Goal: Task Accomplishment & Management: Use online tool/utility

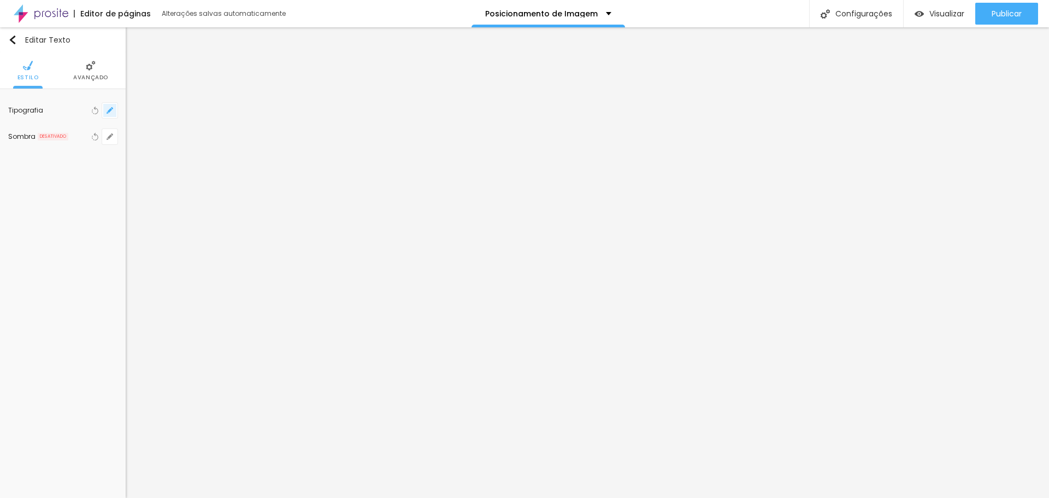
click at [113, 110] on icon "button" at bounding box center [110, 110] width 7 height 7
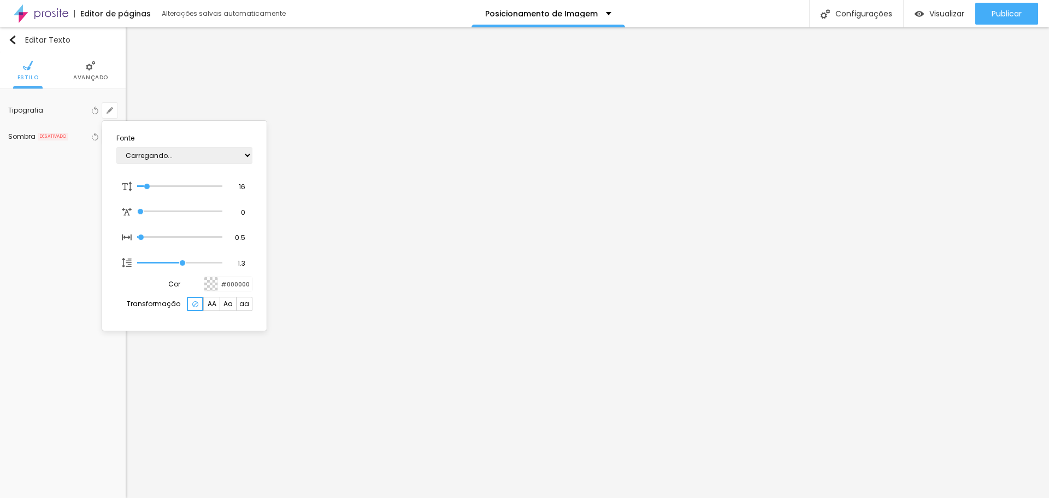
type input "1"
click at [349, 119] on div at bounding box center [524, 249] width 1049 height 498
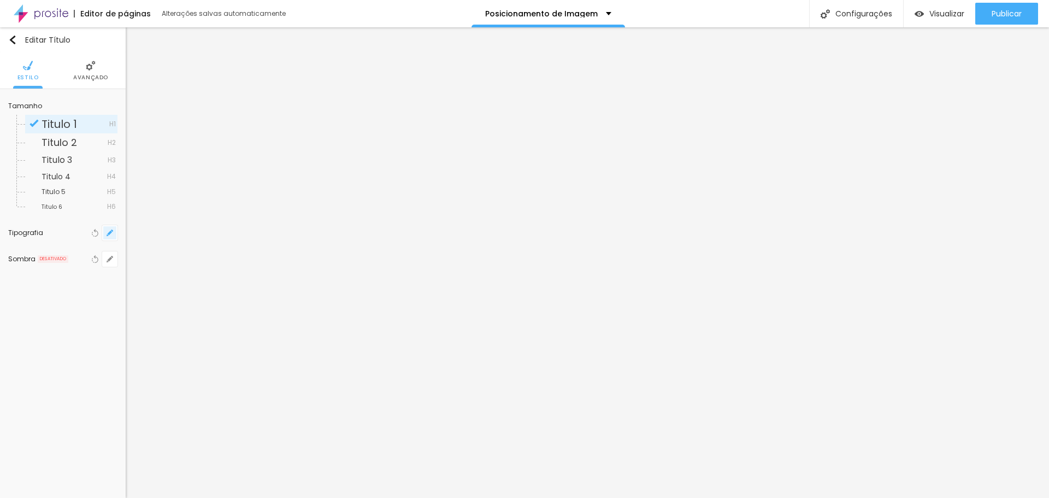
click at [114, 231] on button "button" at bounding box center [109, 232] width 15 height 15
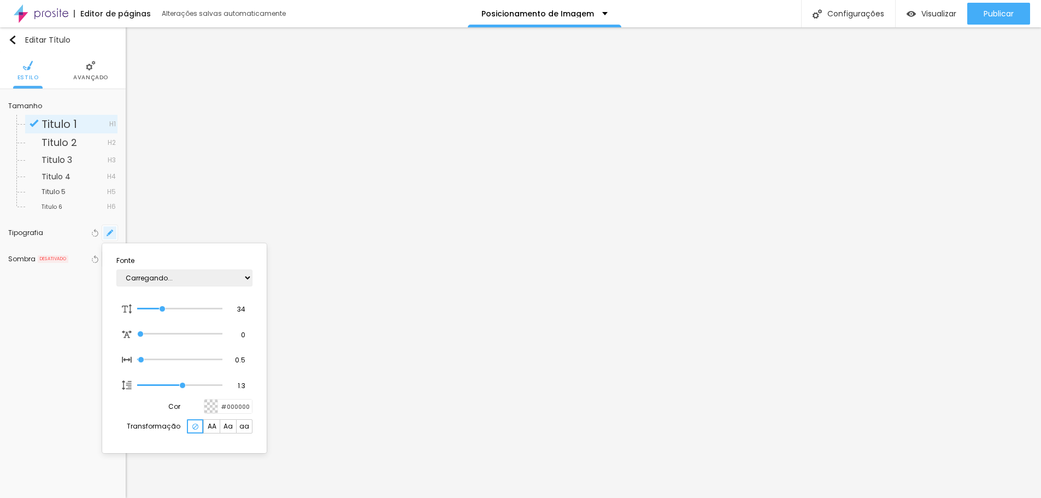
type input "1"
click at [367, 150] on div at bounding box center [520, 249] width 1041 height 498
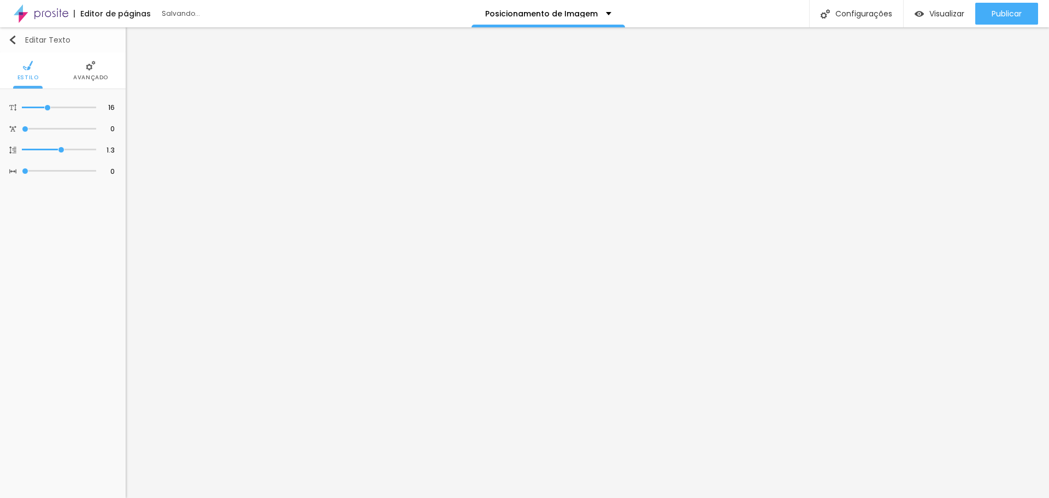
click at [14, 40] on img "button" at bounding box center [12, 40] width 9 height 9
click at [106, 111] on button "button" at bounding box center [109, 110] width 15 height 15
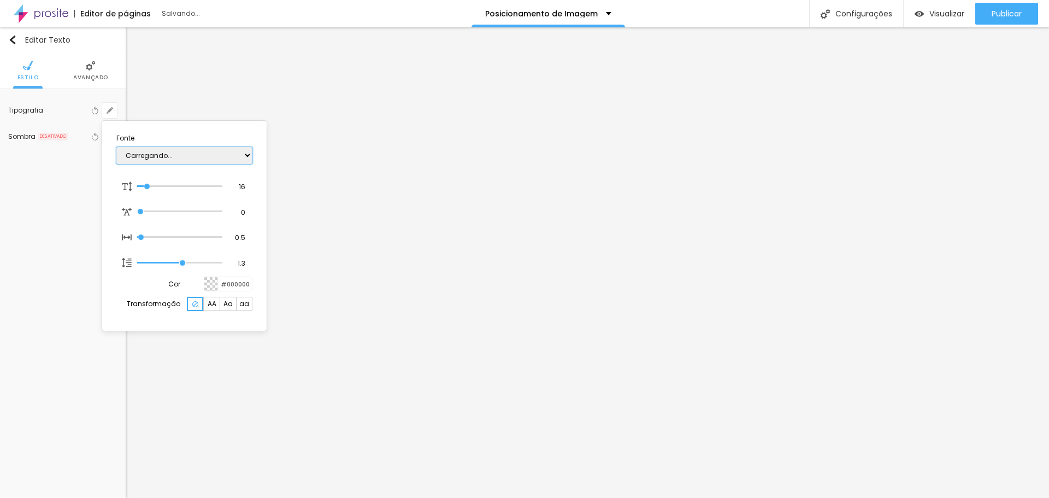
click at [130, 156] on select "Carregando..." at bounding box center [184, 155] width 136 height 17
click at [360, 243] on div at bounding box center [524, 249] width 1049 height 498
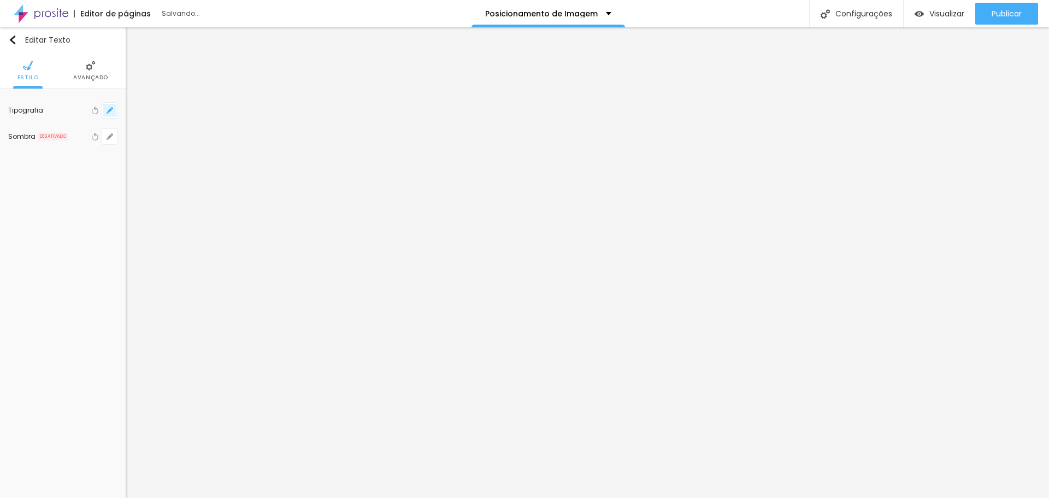
click at [110, 113] on icon "button" at bounding box center [110, 110] width 7 height 7
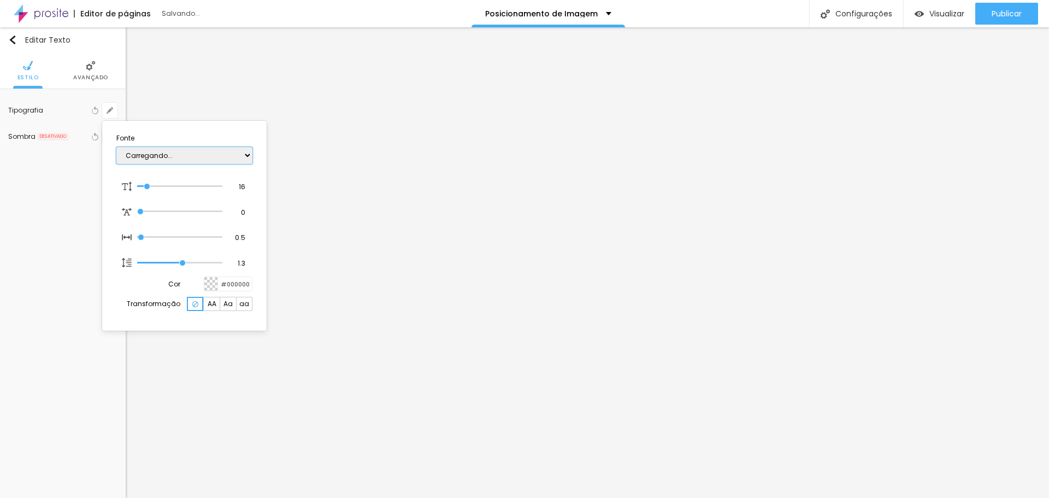
click at [245, 156] on select "Carregando..." at bounding box center [184, 155] width 136 height 17
click at [196, 162] on select "Carregando..." at bounding box center [184, 155] width 136 height 17
click at [73, 236] on div at bounding box center [524, 249] width 1049 height 498
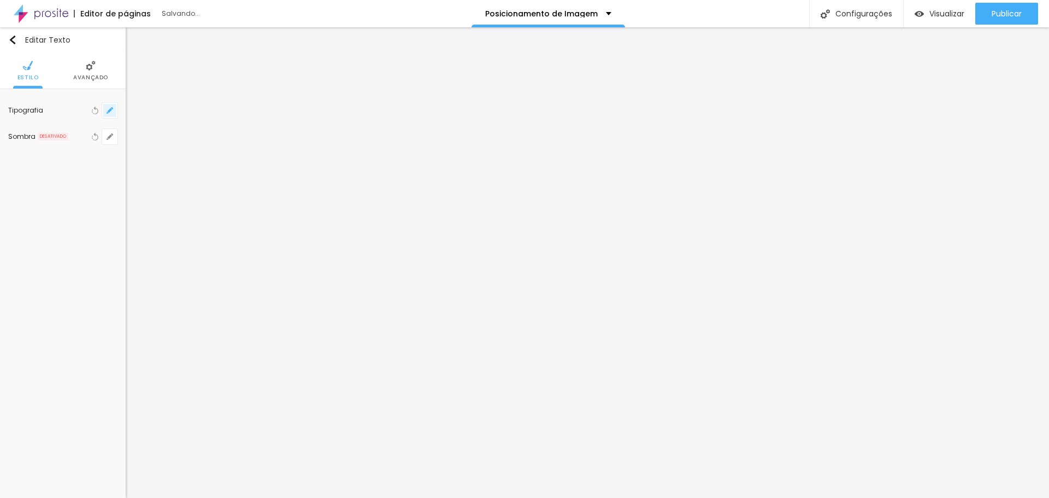
click at [110, 113] on icon "button" at bounding box center [110, 110] width 7 height 7
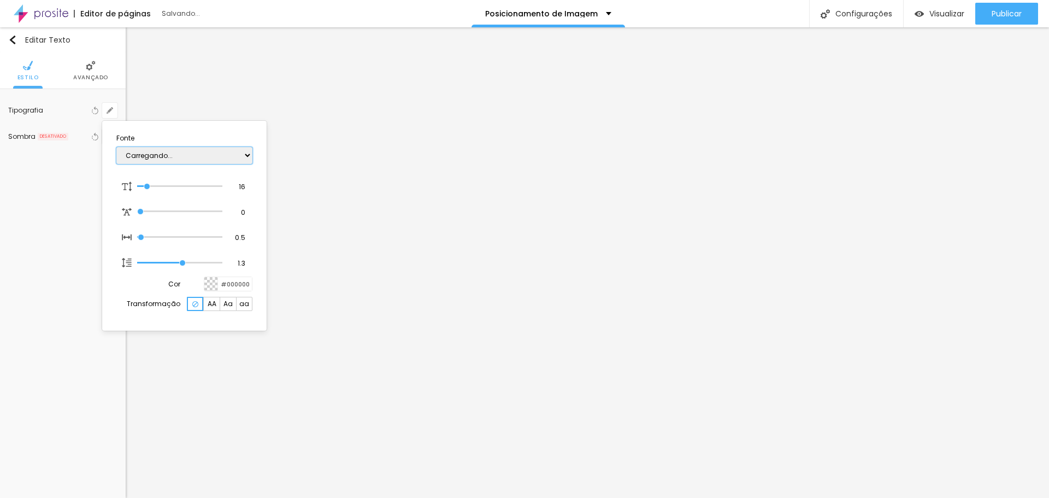
click at [248, 155] on select "Carregando..." at bounding box center [184, 155] width 136 height 17
click at [484, 274] on div at bounding box center [524, 249] width 1049 height 498
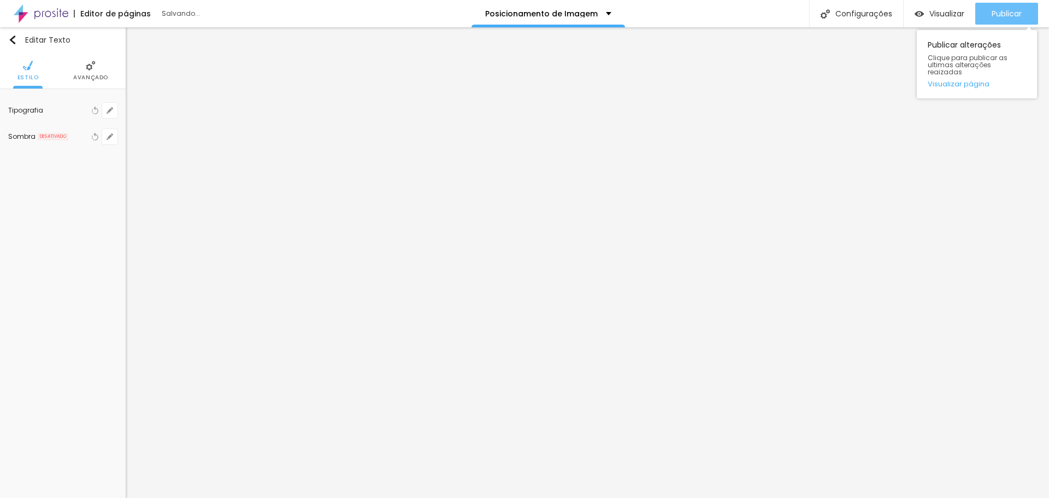
click at [1002, 15] on span "Publicar" at bounding box center [1007, 13] width 30 height 9
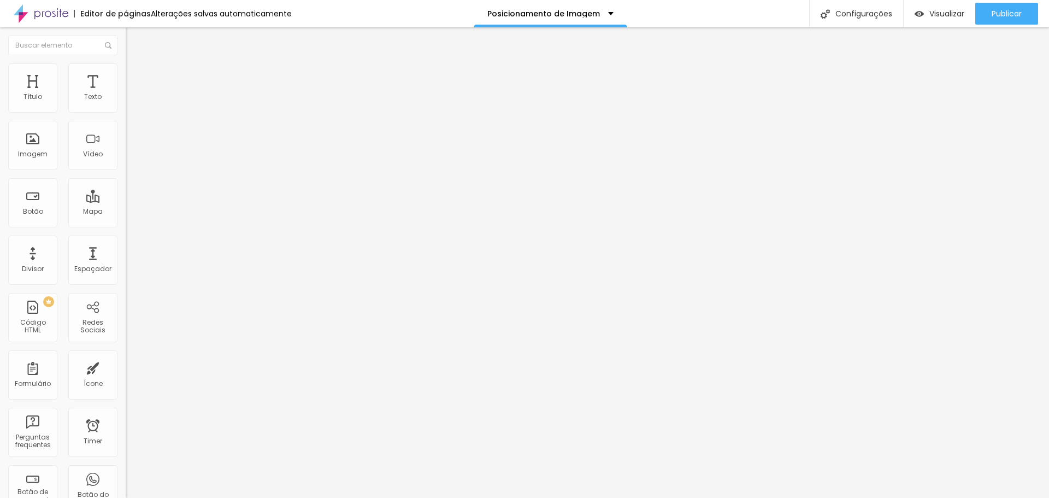
click at [136, 75] on span "Avançado" at bounding box center [154, 70] width 36 height 9
click at [134, 40] on img "button" at bounding box center [138, 40] width 9 height 9
click at [126, 105] on button "button" at bounding box center [133, 98] width 15 height 11
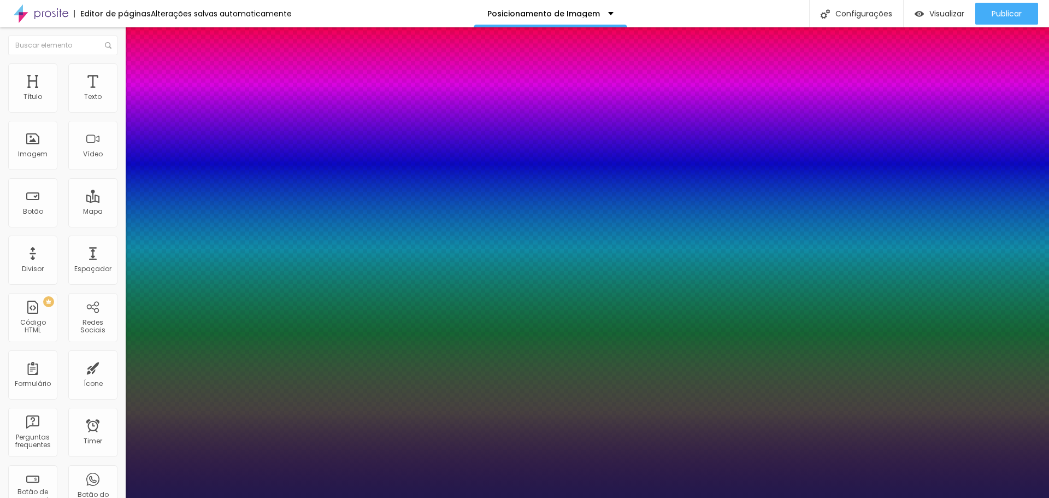
type input "1"
select select "Chivo"
type input "1"
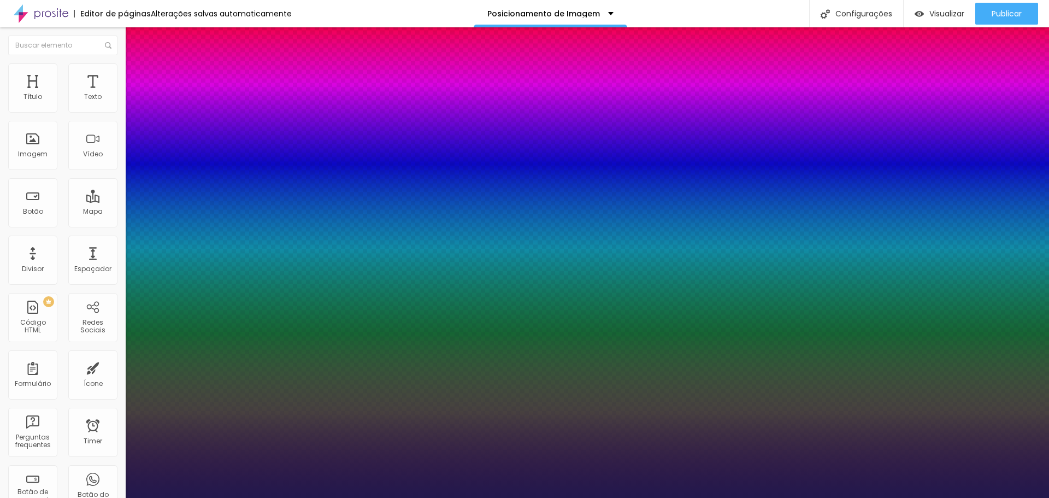
click at [383, 497] on div at bounding box center [524, 498] width 1049 height 0
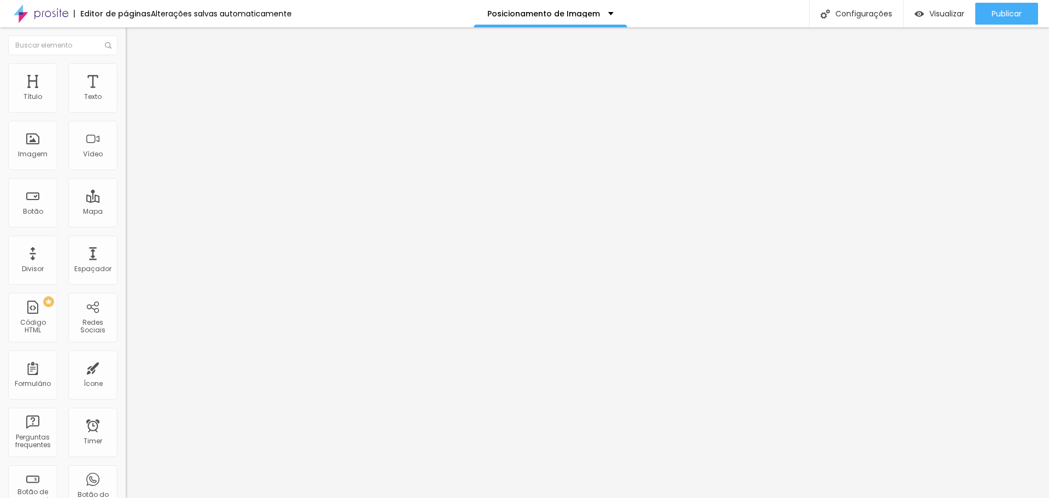
click at [134, 41] on div "Editar Título" at bounding box center [165, 40] width 62 height 9
click at [130, 158] on icon "button" at bounding box center [133, 155] width 7 height 7
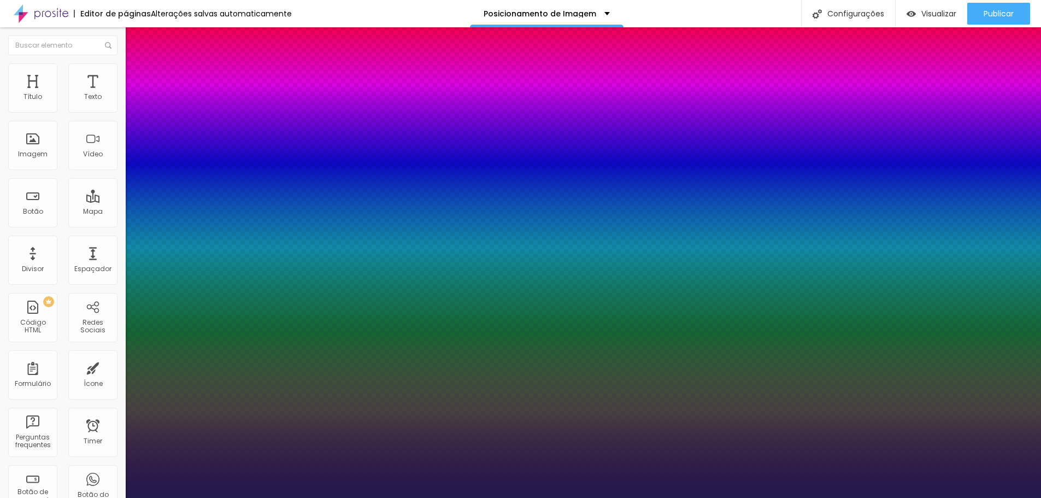
type input "1"
select select "Chivo"
type input "1"
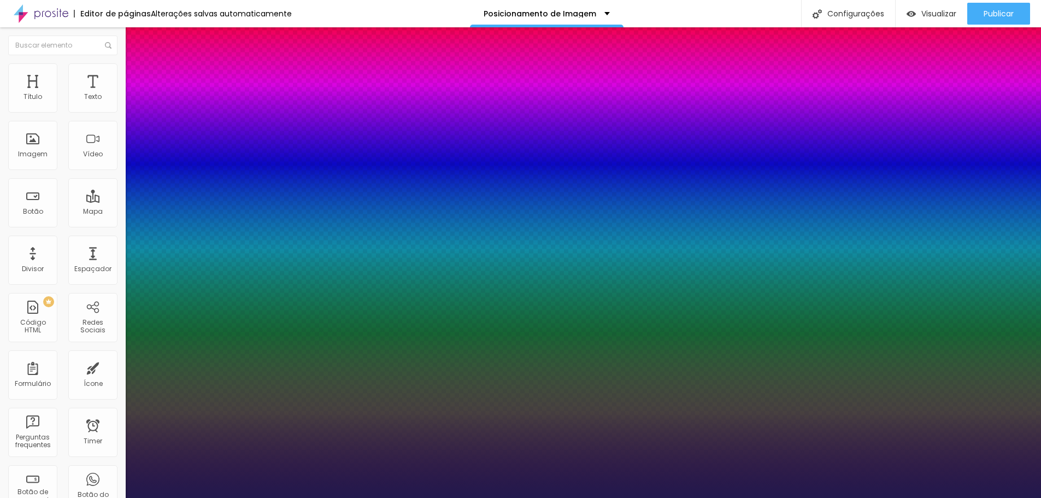
type input "18"
type input "1"
type input "20"
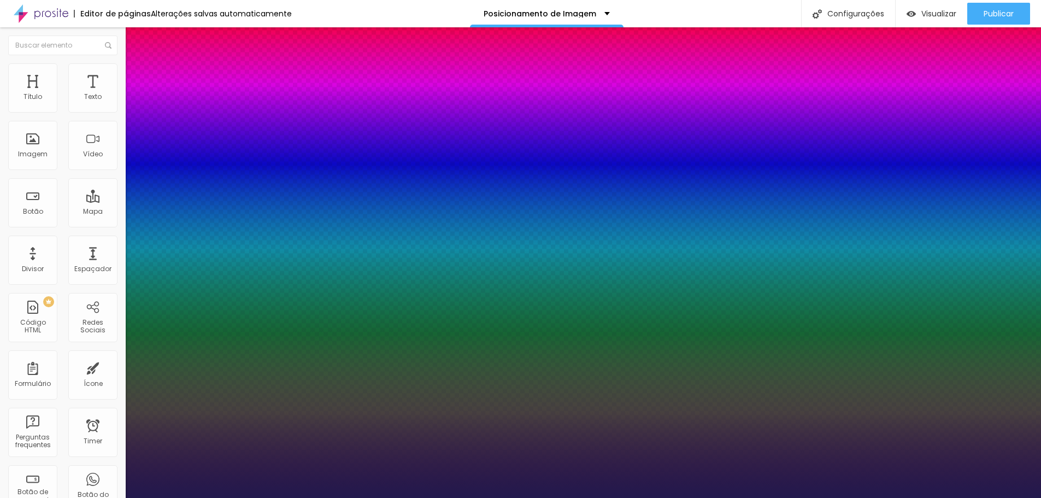
type input "1"
type input "21"
type input "1"
type input "22"
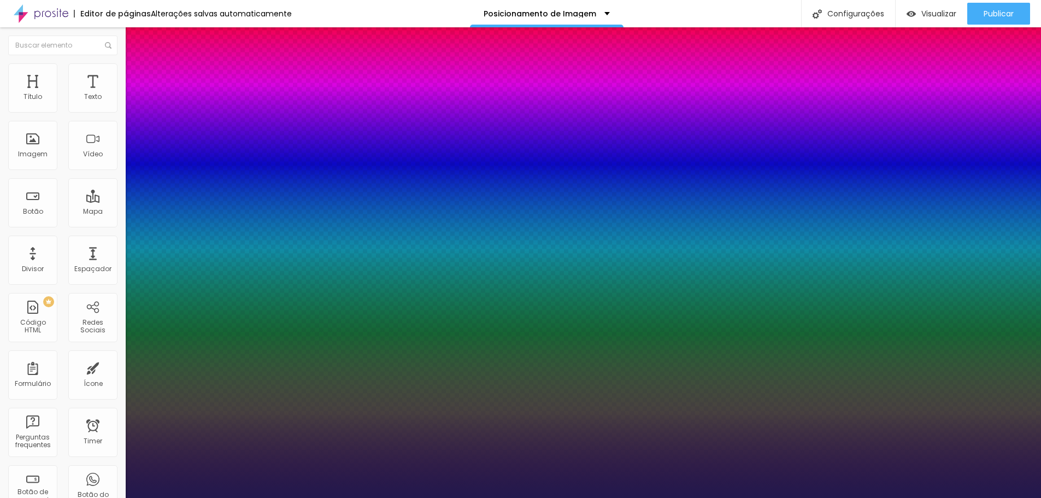
type input "22"
type input "1"
type input "23"
type input "1"
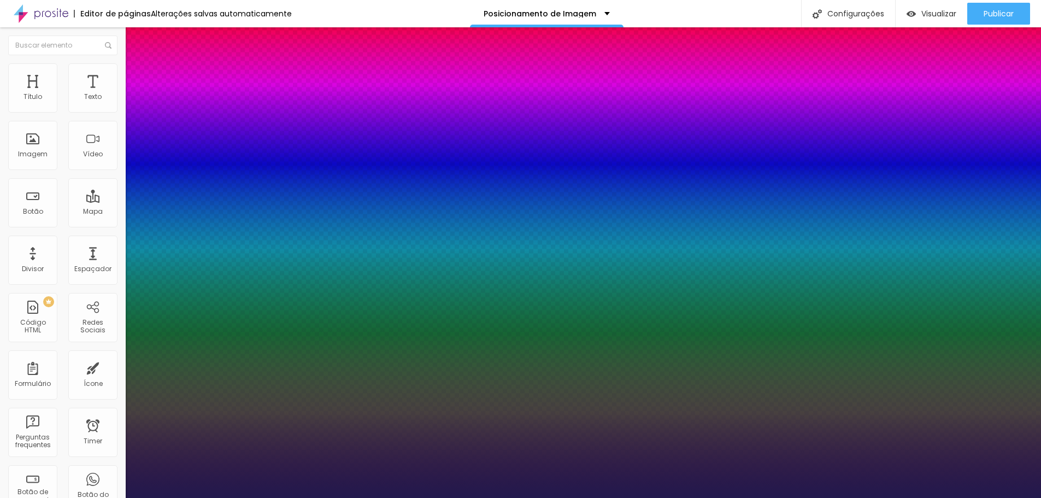
type input "24"
type input "1"
type input "25"
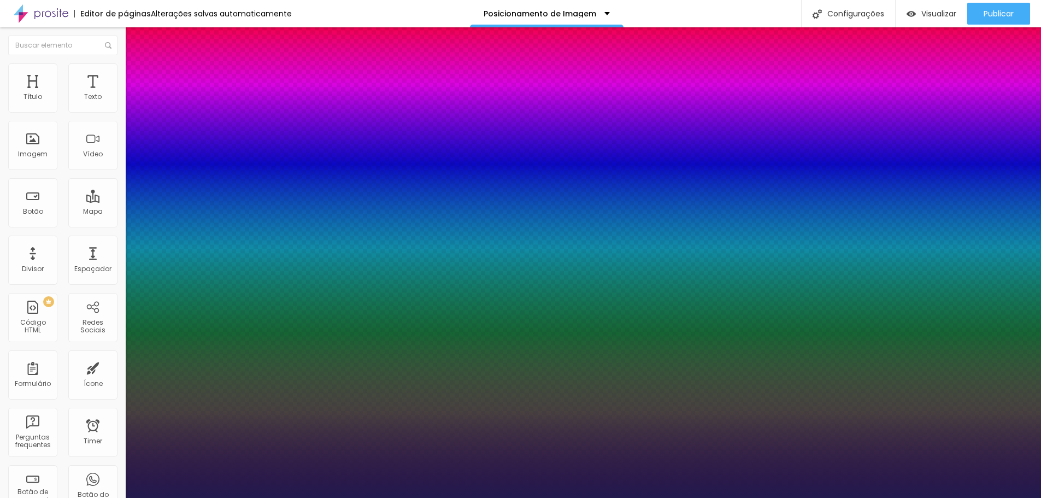
type input "1"
type input "26"
type input "1"
type input "27"
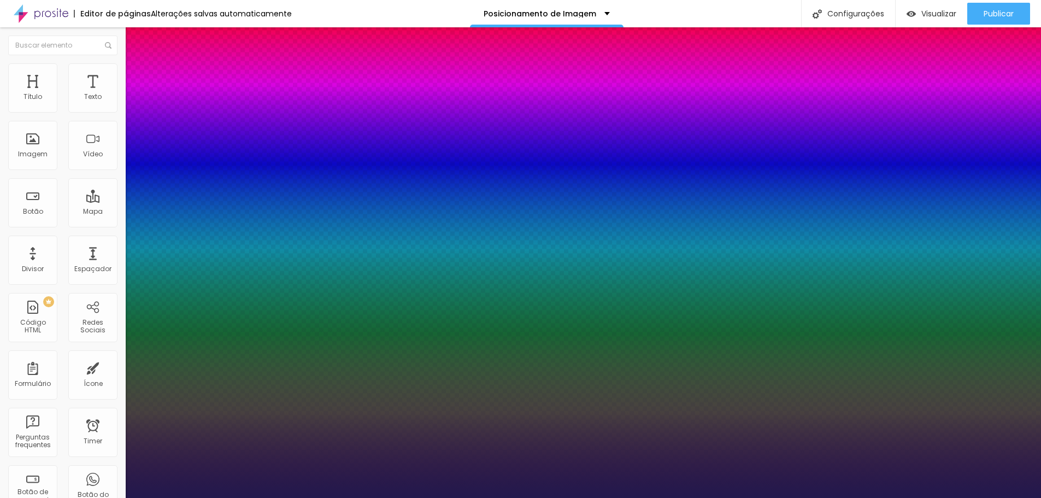
type input "27"
type input "1"
type input "29"
type input "1"
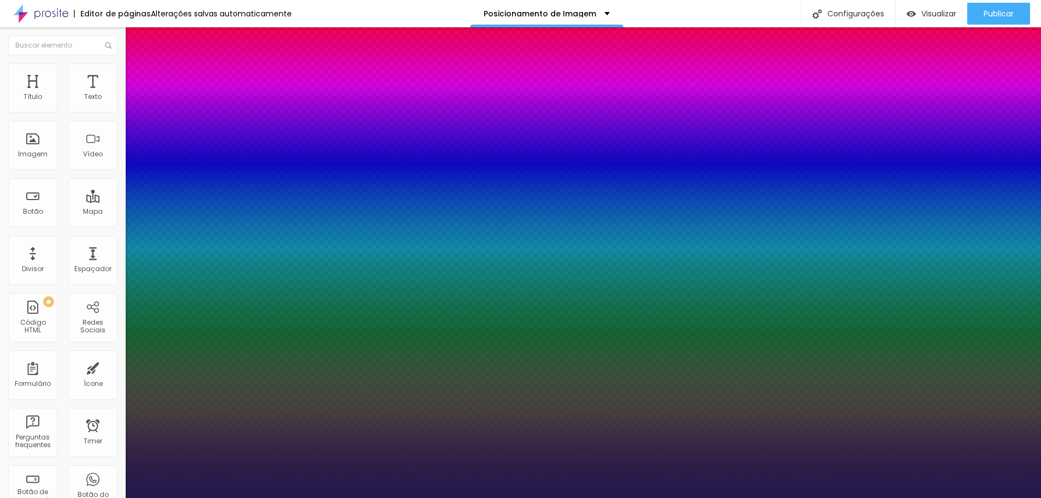
type input "31"
type input "1"
type input "32"
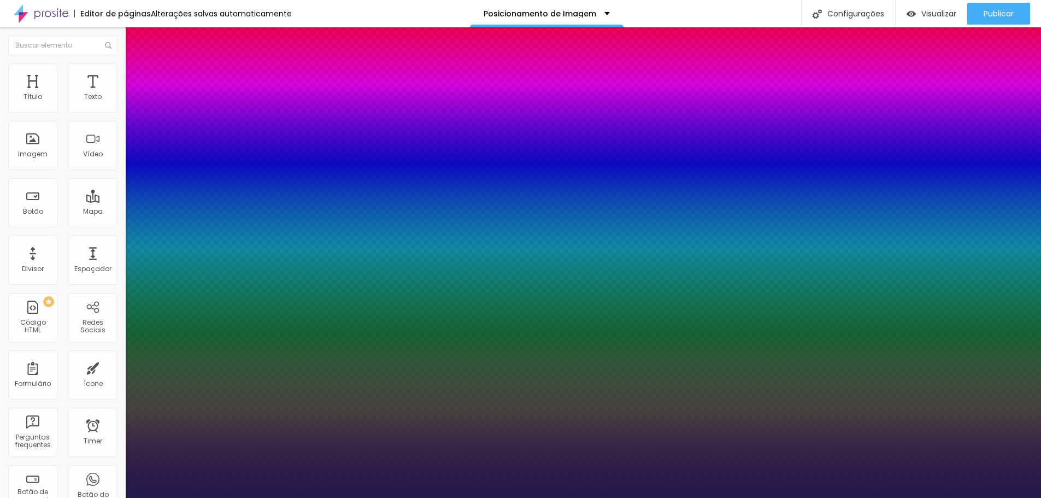
type input "1"
drag, startPoint x: 149, startPoint y: 312, endPoint x: 161, endPoint y: 314, distance: 12.3
type input "32"
type input "1"
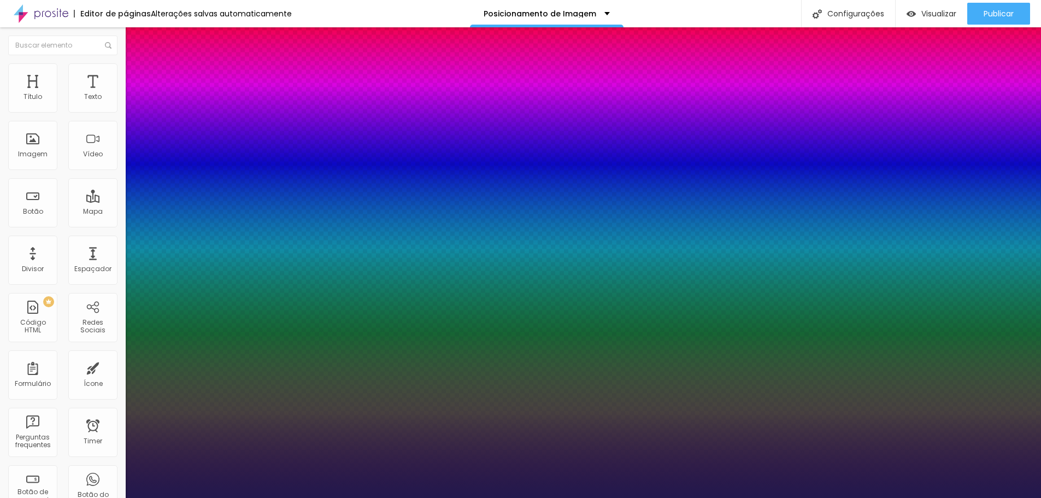
click at [583, 497] on div at bounding box center [520, 498] width 1041 height 0
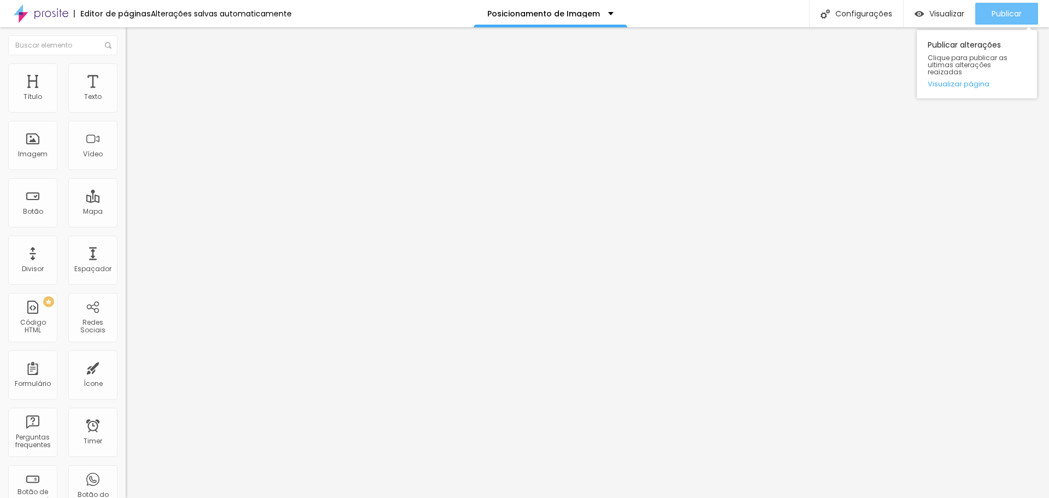
click at [1000, 16] on span "Publicar" at bounding box center [1007, 13] width 30 height 9
click at [1011, 14] on span "Publicar" at bounding box center [1007, 13] width 30 height 9
